Goal: Task Accomplishment & Management: Manage account settings

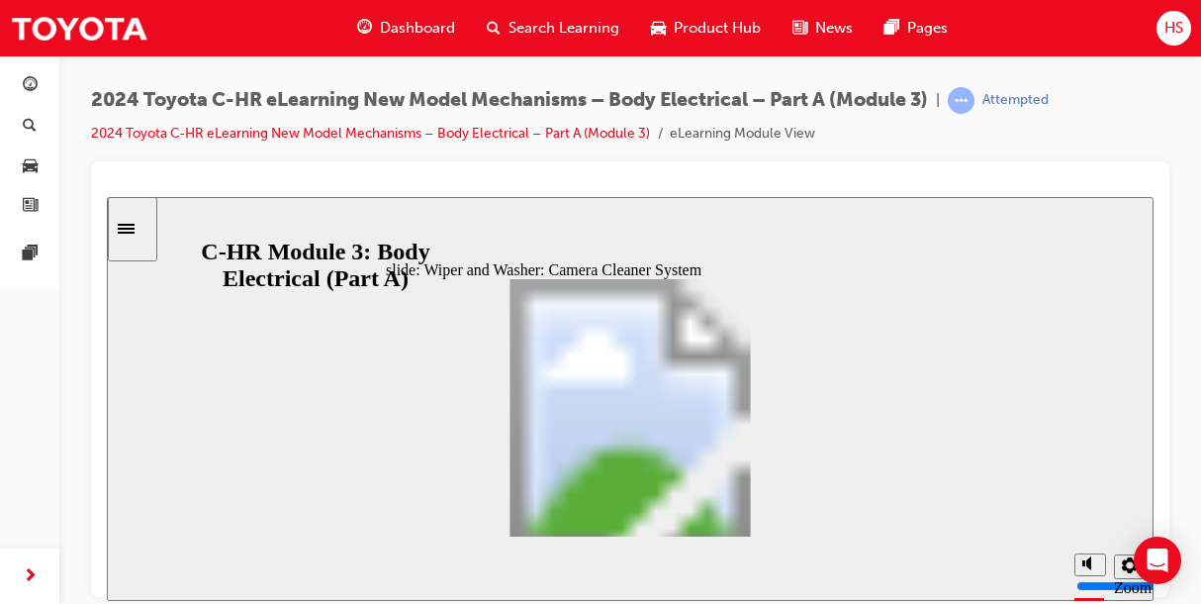
click at [270, 412] on div "slide: Wiper and Washer: Camera Cleaner System Wiper and Washer: Camera Cleaner…" at bounding box center [630, 398] width 1047 height 404
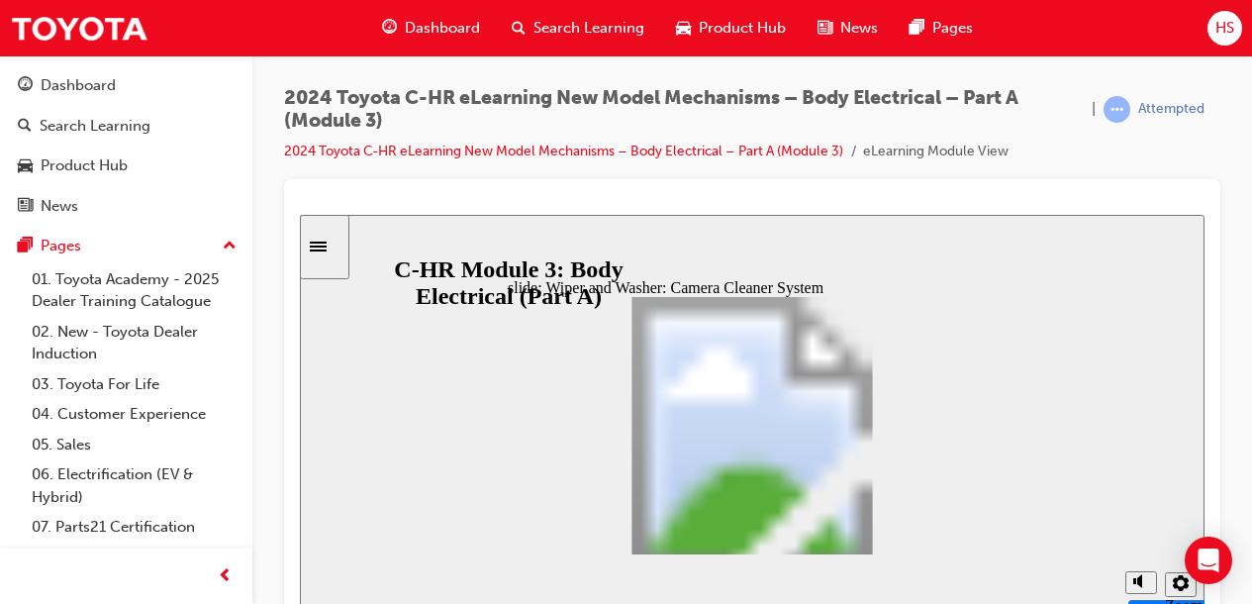
click at [874, 171] on div "2024 Toyota C-HR eLearning New Model Mechanisms – Body Electrical – Part A (Mod…" at bounding box center [752, 133] width 936 height 92
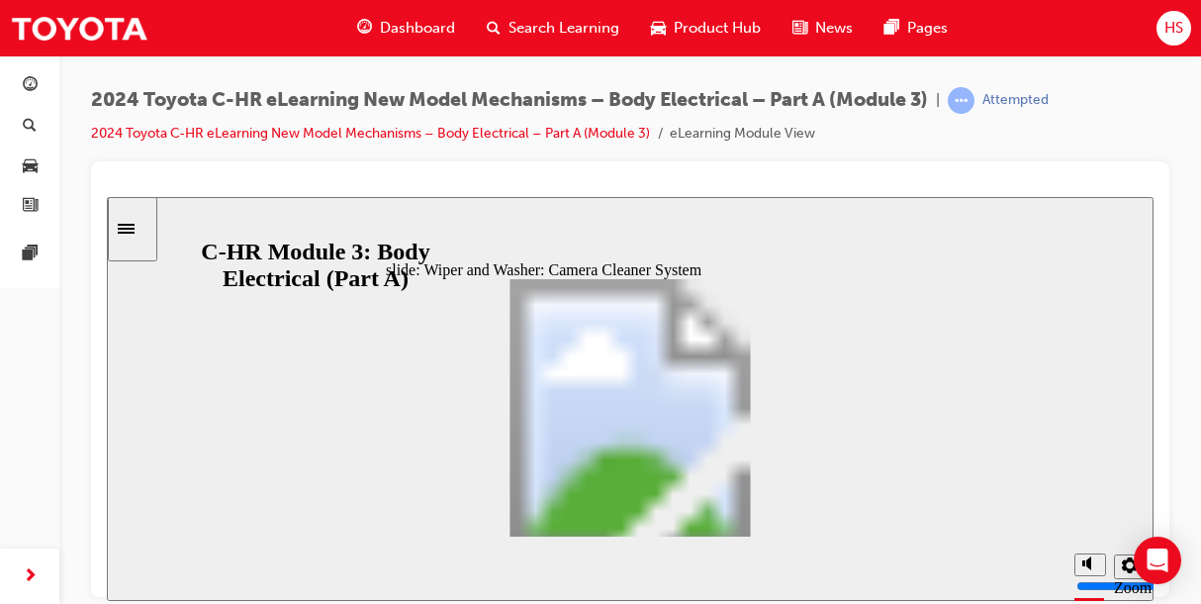
click at [1175, 21] on span "HS" at bounding box center [1174, 28] width 19 height 23
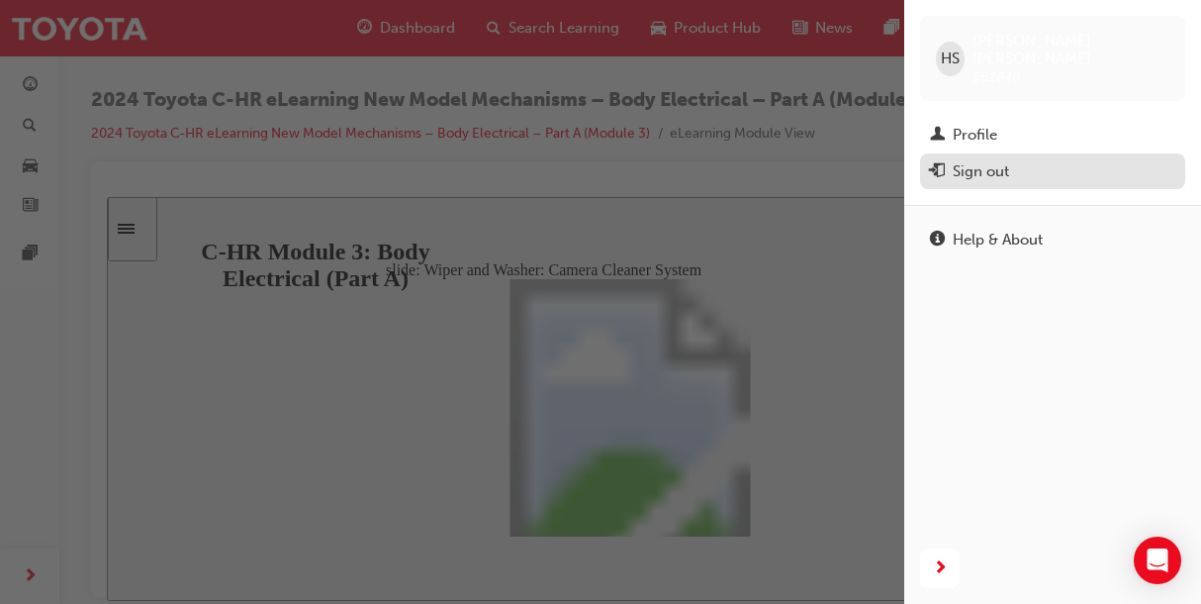
click at [1007, 160] on div "Sign out" at bounding box center [981, 171] width 56 height 23
